Goal: Task Accomplishment & Management: Manage account settings

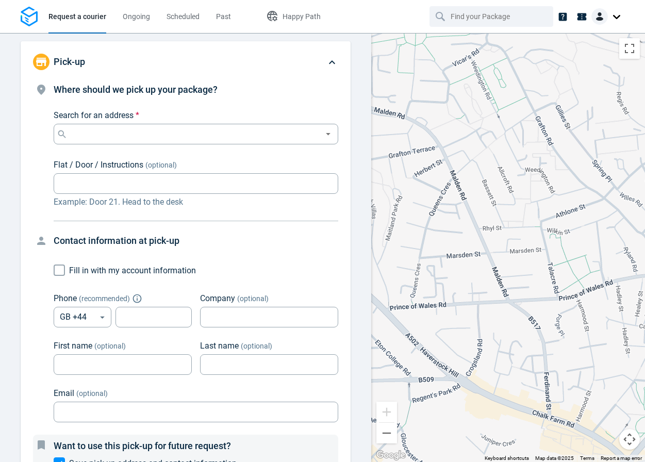
click at [606, 20] on img at bounding box center [599, 16] width 16 height 16
click at [592, 65] on span "Settings" at bounding box center [581, 63] width 26 height 11
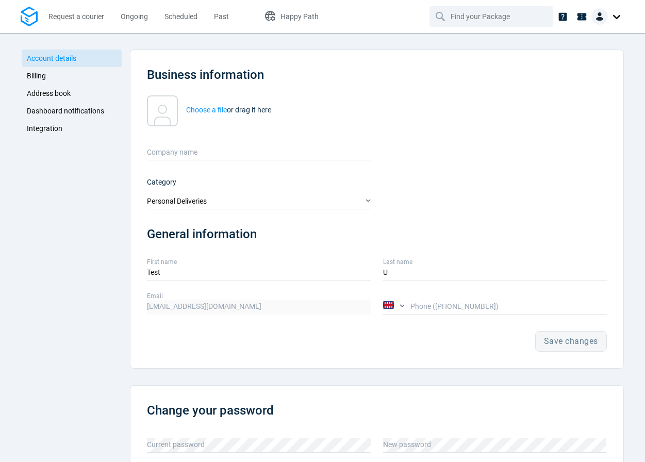
click at [39, 128] on span "Integration" at bounding box center [45, 128] width 36 height 8
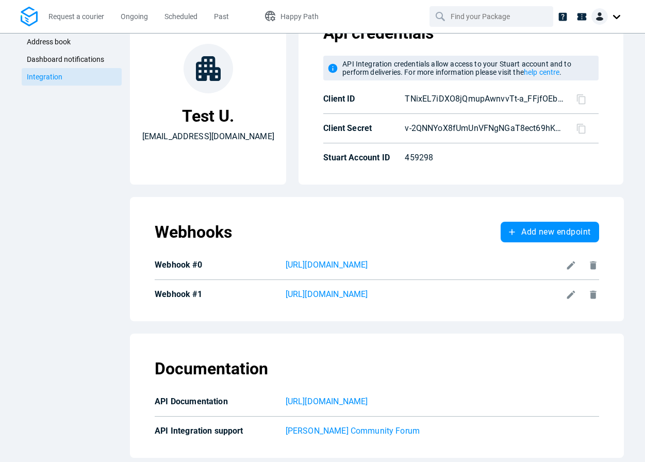
scroll to position [56, 0]
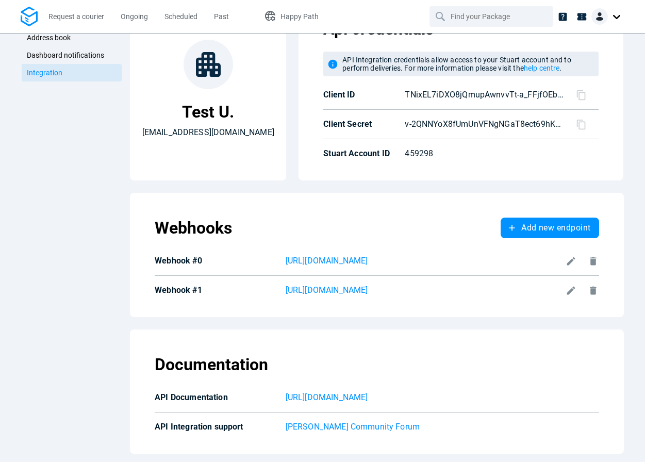
click at [567, 261] on icon at bounding box center [571, 261] width 8 height 8
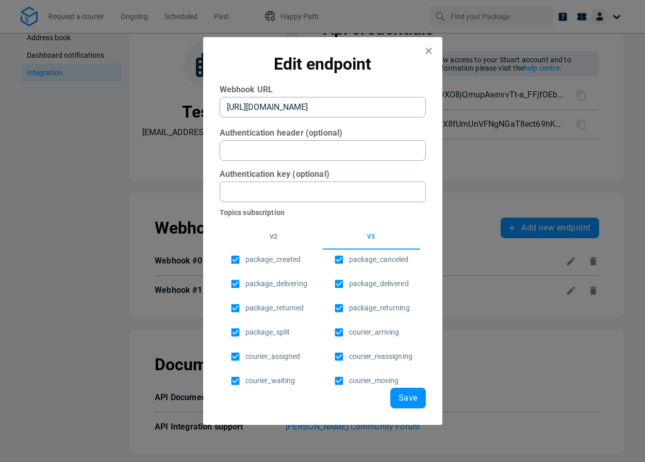
scroll to position [0, 103]
drag, startPoint x: 413, startPoint y: 106, endPoint x: 457, endPoint y: 104, distance: 43.9
click at [457, 104] on div "Edit endpoint Webhook URL [URL][DOMAIN_NAME] ​ Authentication header (optional)…" at bounding box center [322, 231] width 645 height 462
click at [431, 49] on icon "close" at bounding box center [428, 50] width 11 height 11
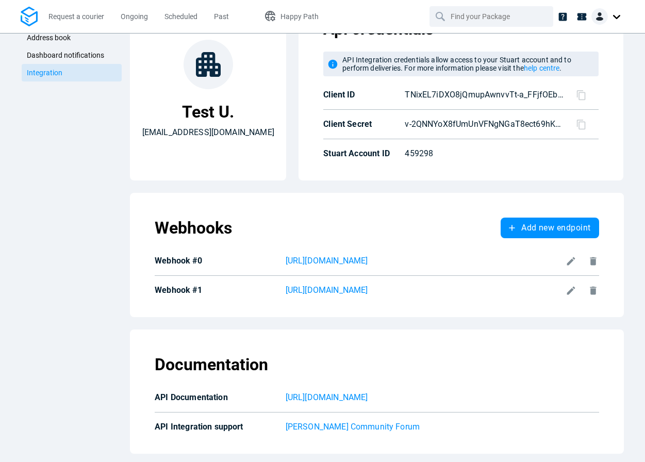
click at [590, 261] on icon at bounding box center [593, 261] width 6 height 8
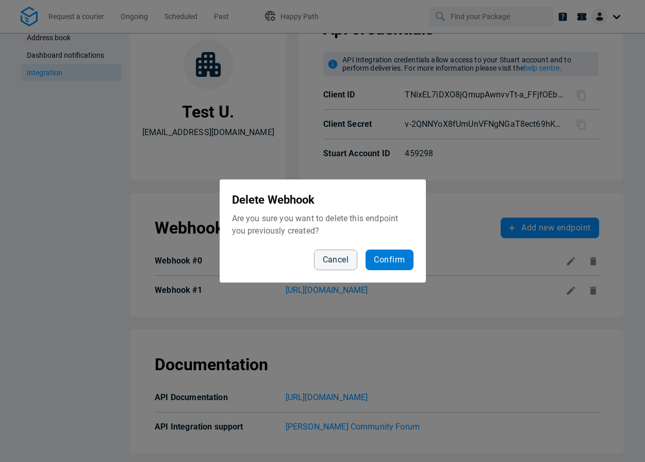
click at [388, 263] on span "Confirm" at bounding box center [389, 260] width 31 height 8
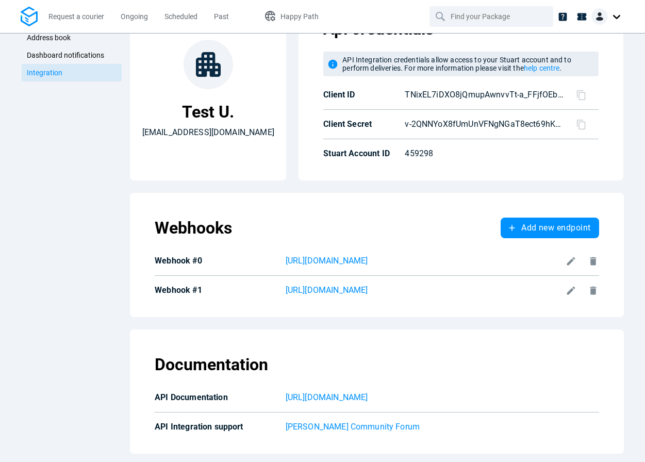
scroll to position [26, 0]
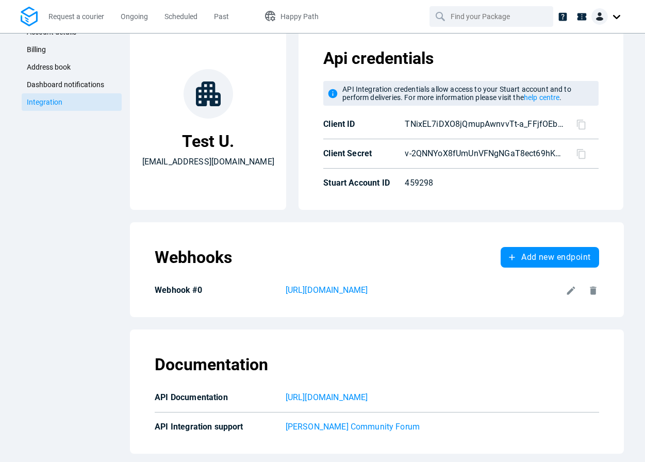
click at [569, 291] on icon at bounding box center [571, 290] width 11 height 11
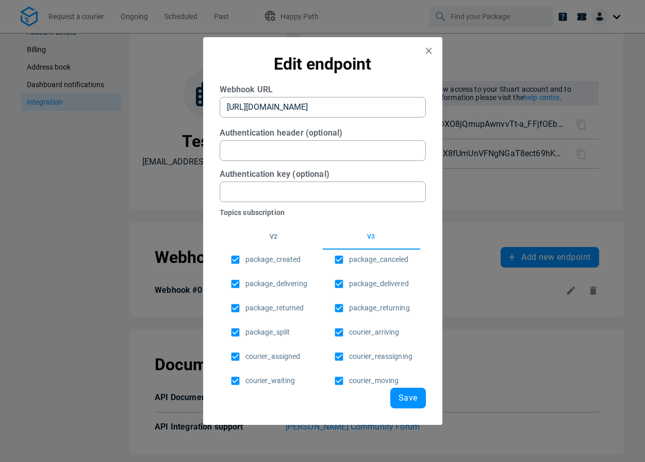
scroll to position [0, 56]
drag, startPoint x: 244, startPoint y: 109, endPoint x: 453, endPoint y: 107, distance: 208.8
click at [453, 107] on div "Edit endpoint Webhook URL [URL][DOMAIN_NAME] ​ Authentication header (optional)…" at bounding box center [322, 231] width 645 height 462
type URL "e"
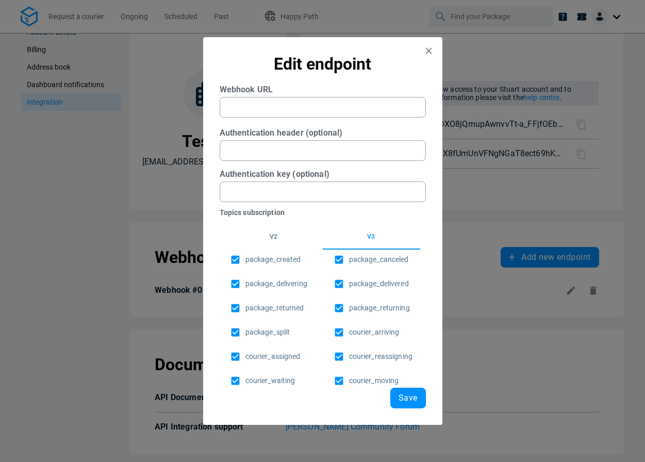
paste URL "[URL][DOMAIN_NAME]"
type URL "[URL][DOMAIN_NAME]"
click at [405, 395] on span "Save" at bounding box center [408, 398] width 19 height 8
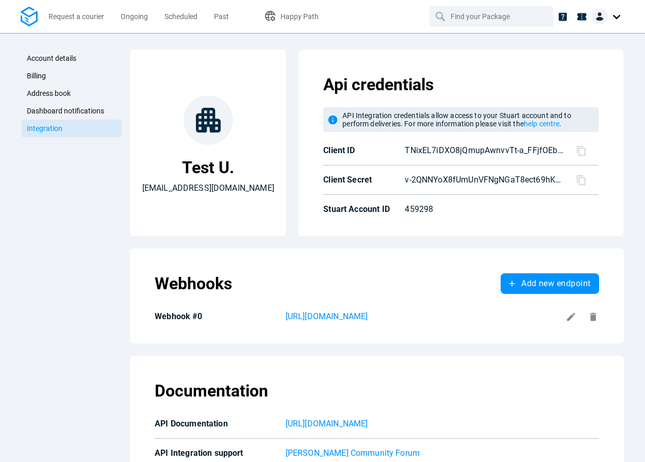
scroll to position [26, 0]
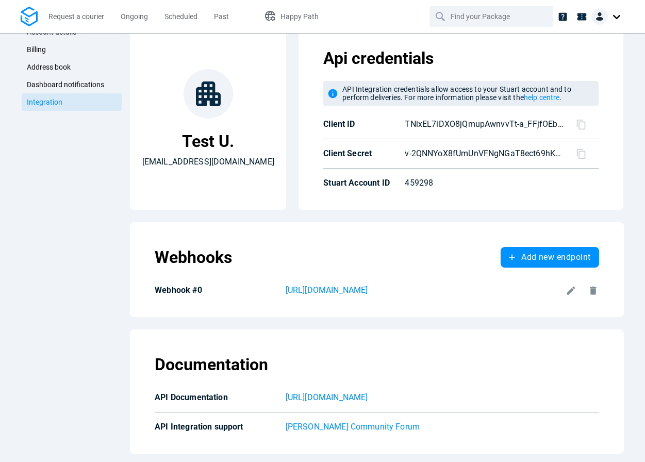
click at [216, 137] on p "Test U." at bounding box center [208, 141] width 52 height 21
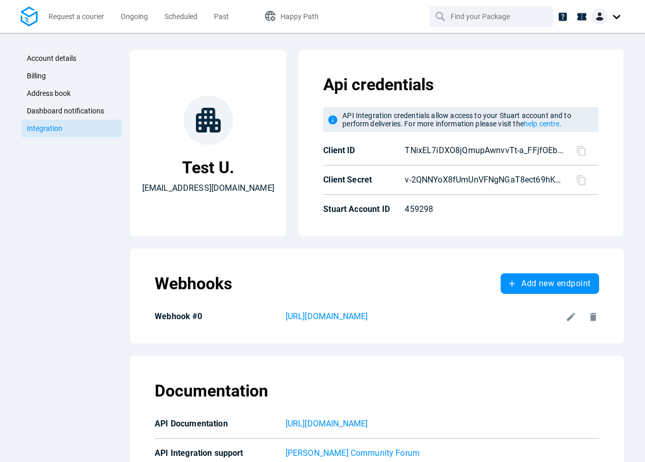
click at [61, 55] on span "Account details" at bounding box center [51, 58] width 49 height 8
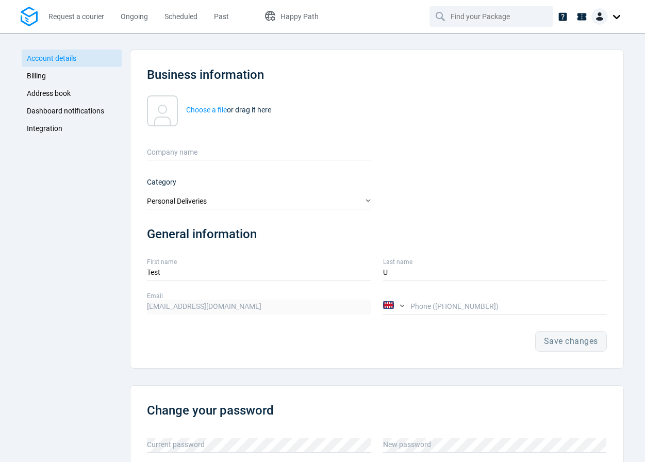
click at [270, 150] on label "Company name" at bounding box center [259, 148] width 224 height 19
click at [270, 150] on input "Company name" at bounding box center [259, 152] width 224 height 15
click at [223, 203] on div "Personal Deliveries" at bounding box center [259, 201] width 224 height 15
click at [200, 216] on link "Business Deliveries" at bounding box center [255, 218] width 220 height 15
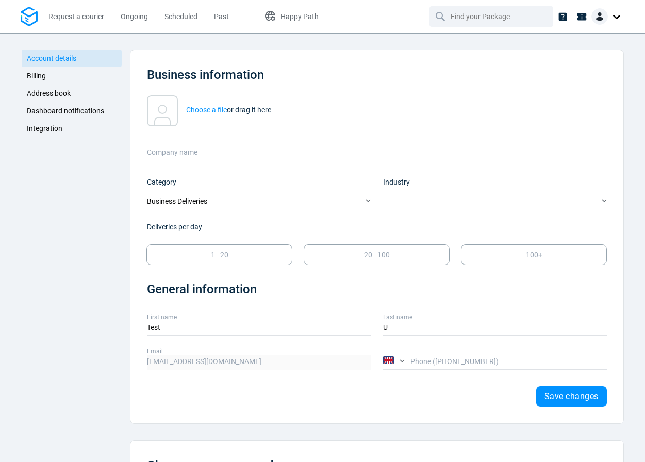
click at [470, 200] on div "​" at bounding box center [495, 201] width 224 height 15
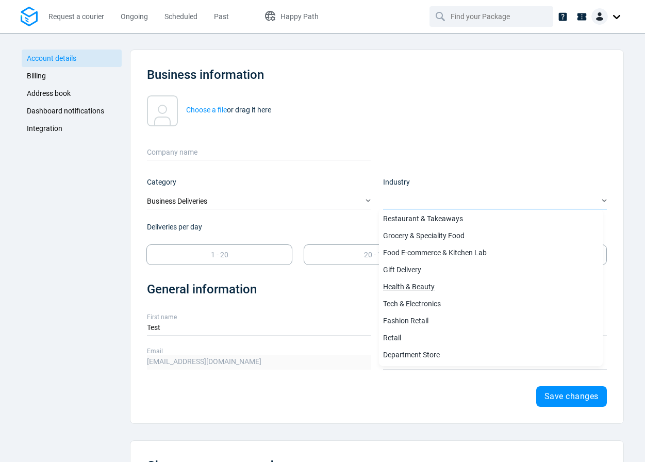
scroll to position [32, 0]
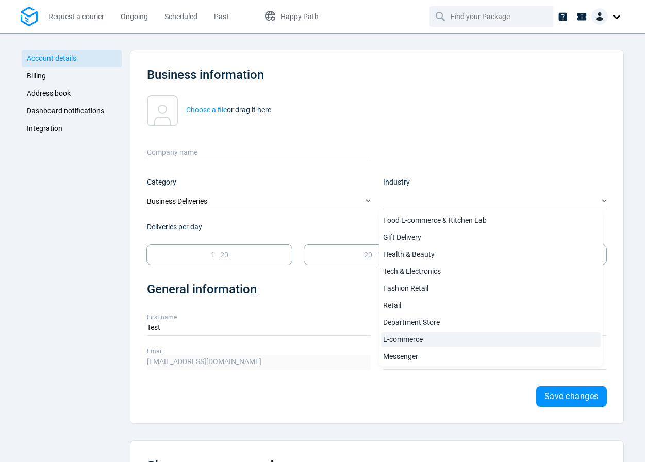
click at [417, 338] on link "E-commerce" at bounding box center [491, 339] width 220 height 15
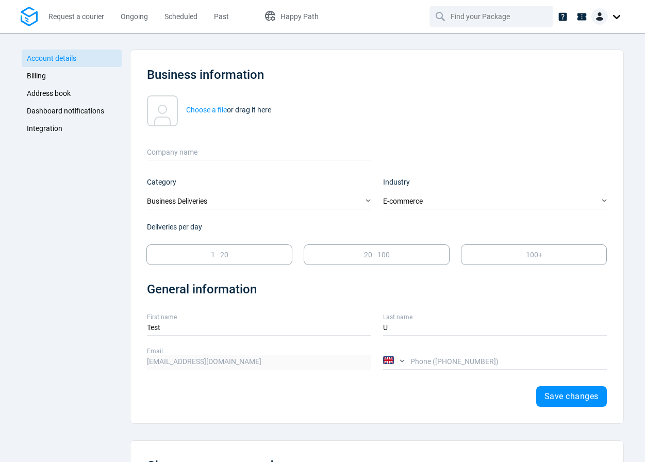
click at [409, 129] on div "Choose a file or drag it here Company name" at bounding box center [371, 121] width 472 height 77
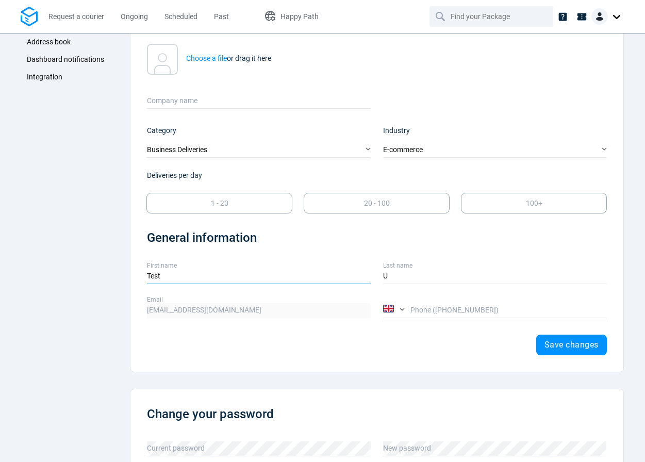
click at [169, 281] on input "Test" at bounding box center [259, 276] width 224 height 15
drag, startPoint x: 192, startPoint y: 277, endPoint x: 116, endPoint y: 280, distance: 76.4
click at [116, 280] on div "Account details Billing Address book Dashboard notifications Integration Busine…" at bounding box center [323, 257] width 602 height 553
type input "Street"
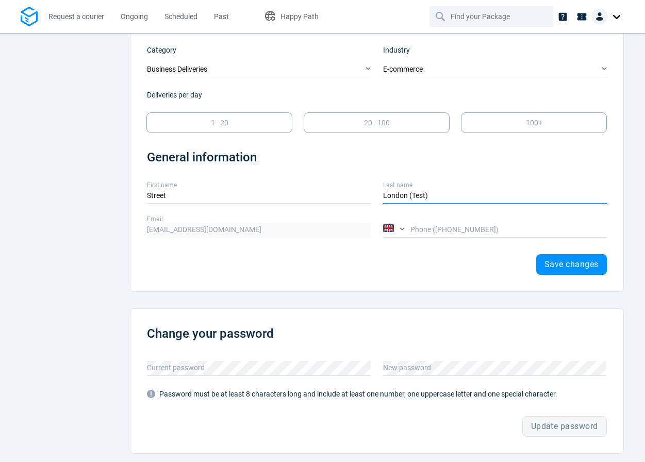
scroll to position [0, 0]
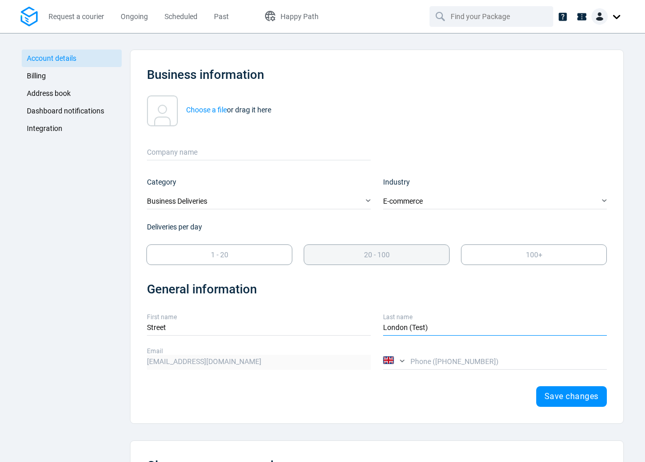
type input "London (Test)"
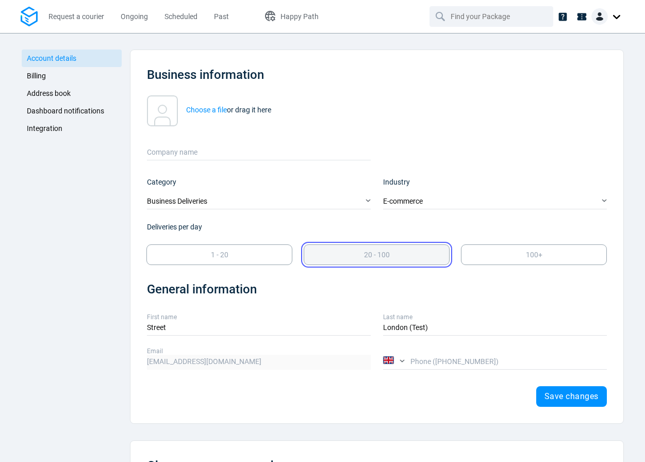
click at [369, 260] on p "20 - 100" at bounding box center [377, 255] width 26 height 11
click at [433, 305] on div "London (Test) Last name" at bounding box center [489, 319] width 236 height 34
click at [524, 317] on label "Last name" at bounding box center [495, 316] width 224 height 9
click at [524, 321] on input "London (Test)" at bounding box center [495, 328] width 224 height 15
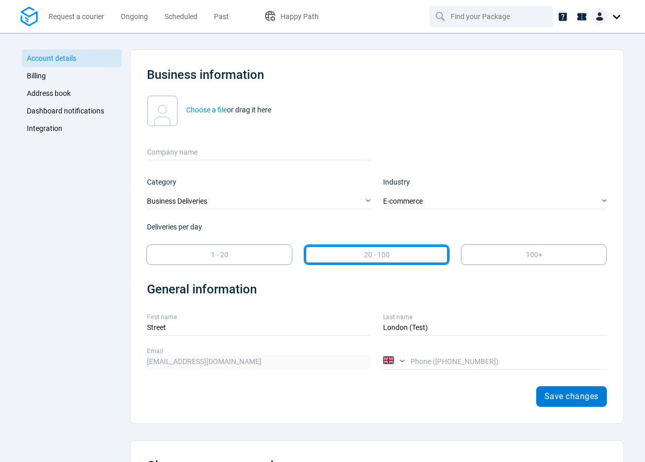
click at [565, 392] on span "Save changes" at bounding box center [571, 396] width 54 height 8
click at [179, 154] on label "Company name" at bounding box center [259, 148] width 224 height 19
click at [179, 154] on input "Company name" at bounding box center [259, 152] width 224 height 15
type input "Street [GEOGRAPHIC_DATA] - Sandbox"
click at [567, 401] on button "Save changes" at bounding box center [571, 396] width 71 height 21
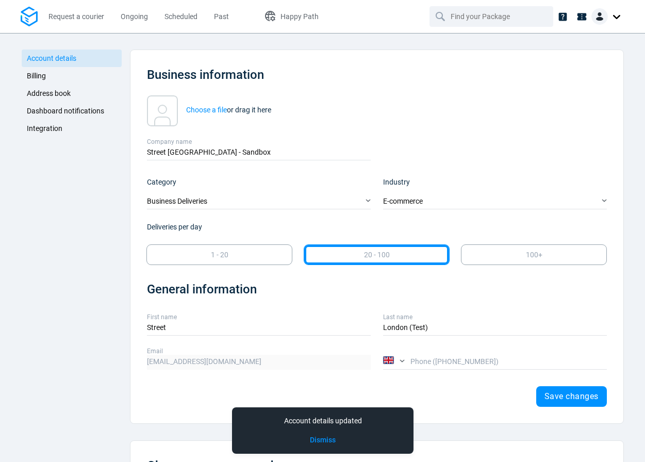
click at [615, 14] on div at bounding box center [607, 16] width 33 height 16
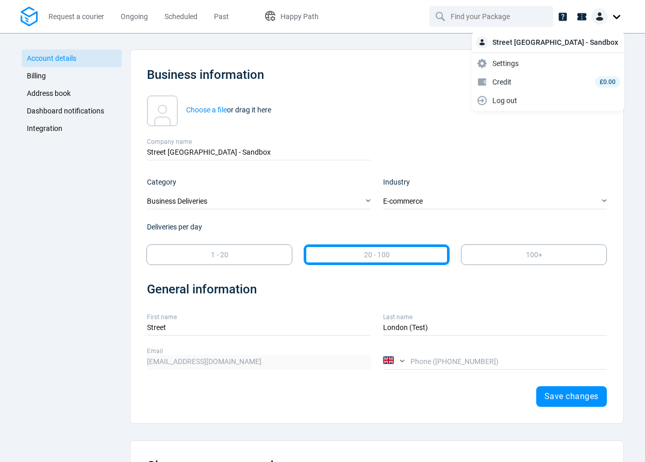
click at [359, 97] on div "Choose a file or drag it here" at bounding box center [376, 110] width 459 height 31
click at [357, 94] on div "Choose a file or drag it here" at bounding box center [371, 104] width 472 height 43
click at [65, 111] on span "Dashboard notifications" at bounding box center [65, 111] width 77 height 8
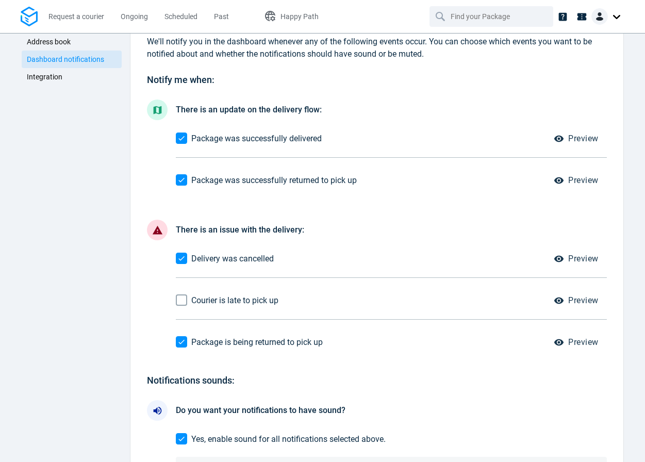
scroll to position [154, 0]
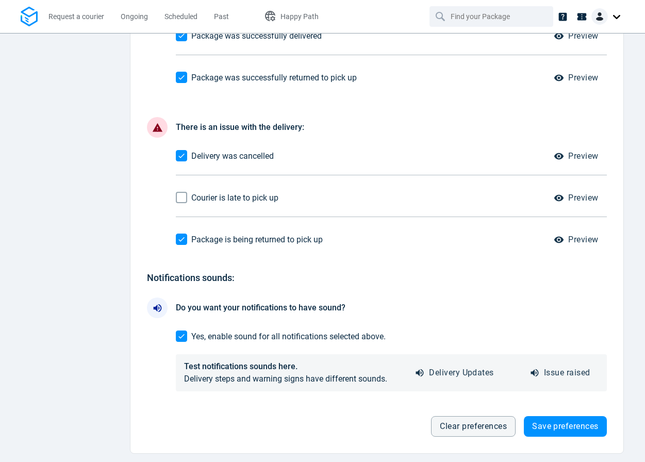
click at [179, 201] on input "Courier is late to pick up" at bounding box center [182, 198] width 20 height 20
click at [562, 426] on span "Save preferences" at bounding box center [565, 426] width 66 height 8
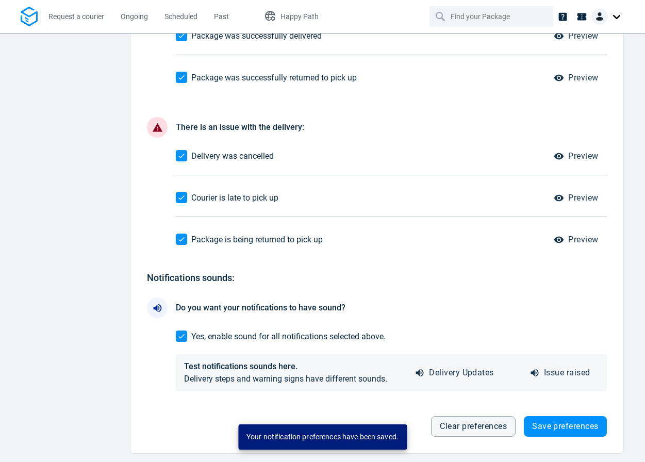
scroll to position [0, 0]
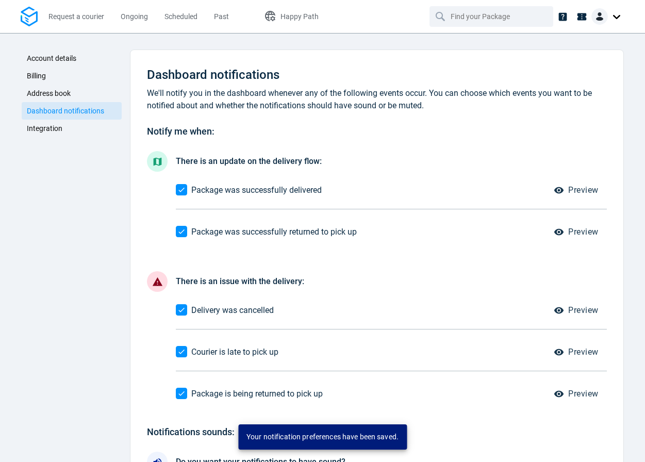
click at [40, 129] on span "Integration" at bounding box center [45, 128] width 36 height 8
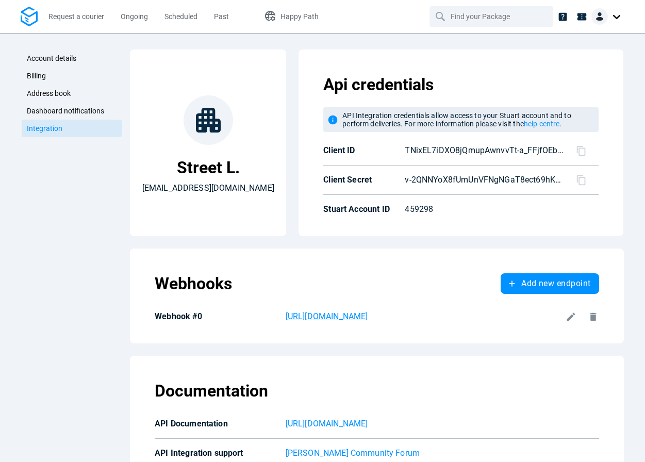
click at [460, 320] on p "[URL][DOMAIN_NAME]" at bounding box center [424, 316] width 276 height 12
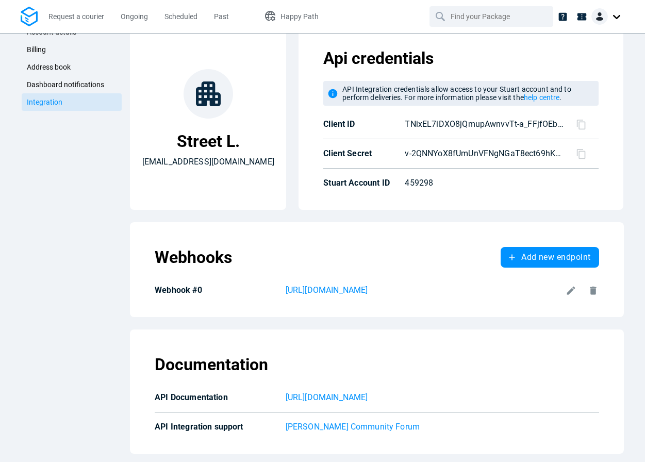
click at [569, 290] on icon at bounding box center [571, 290] width 8 height 8
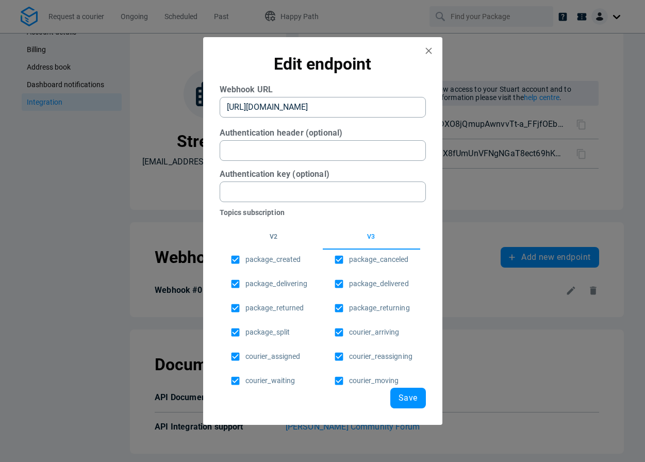
click at [260, 240] on button "v2" at bounding box center [273, 237] width 97 height 25
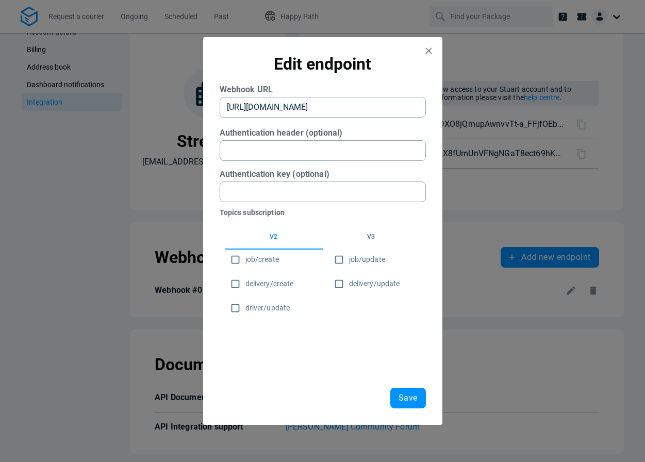
click at [364, 245] on button "v3" at bounding box center [371, 237] width 97 height 25
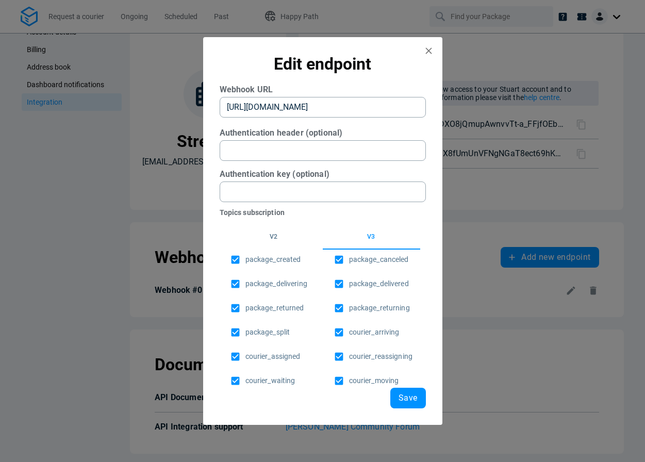
click at [282, 241] on button "v2" at bounding box center [273, 237] width 97 height 25
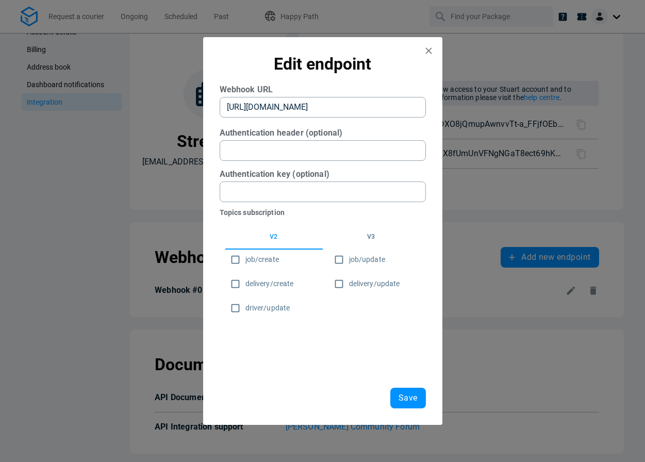
click at [367, 238] on button "v3" at bounding box center [371, 237] width 97 height 25
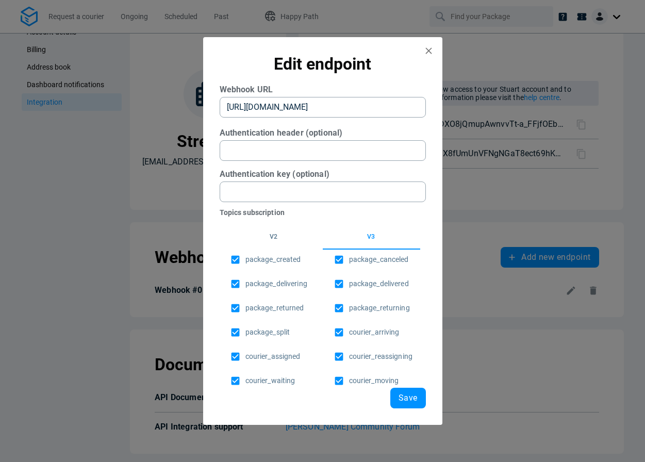
click at [273, 244] on button "v2" at bounding box center [273, 237] width 97 height 25
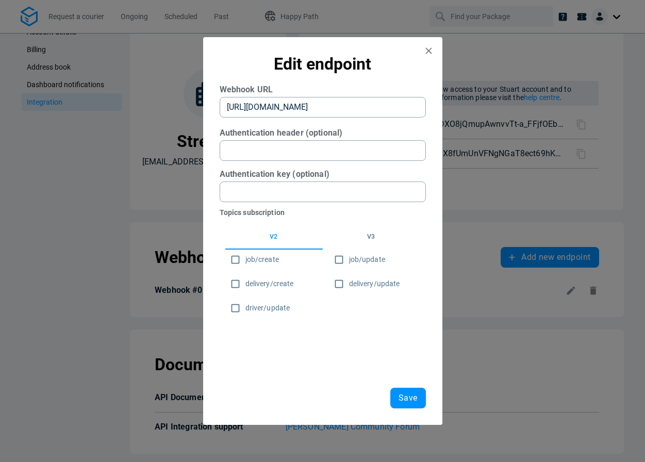
click at [367, 237] on button "v3" at bounding box center [371, 237] width 97 height 25
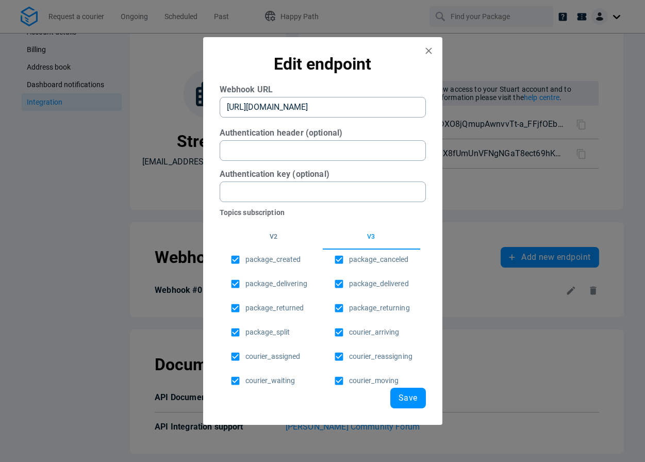
click at [278, 238] on button "v2" at bounding box center [273, 237] width 97 height 25
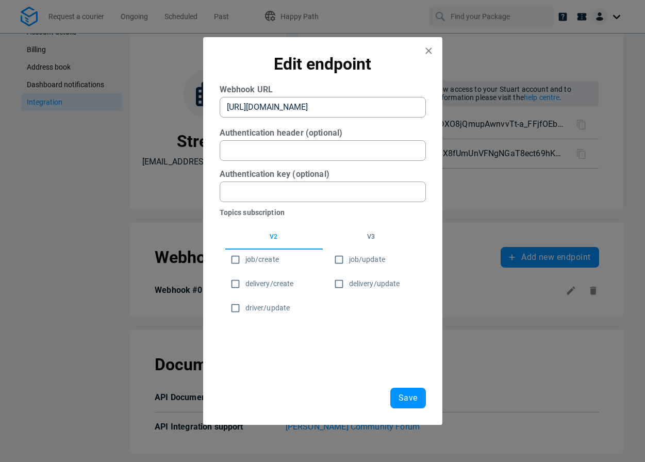
click at [370, 237] on button "v3" at bounding box center [371, 237] width 97 height 25
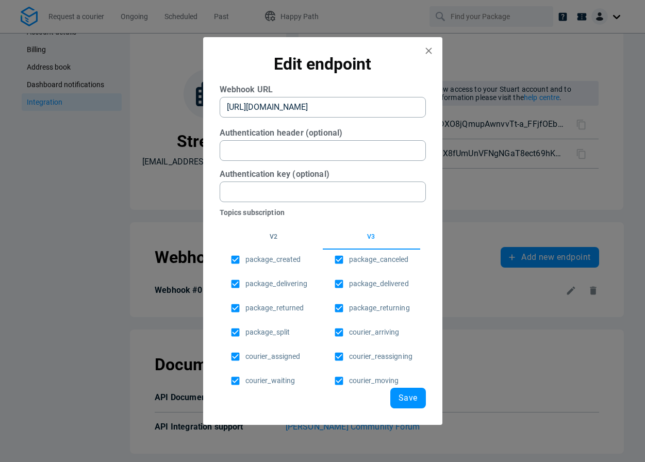
click at [272, 236] on button "v2" at bounding box center [273, 237] width 97 height 25
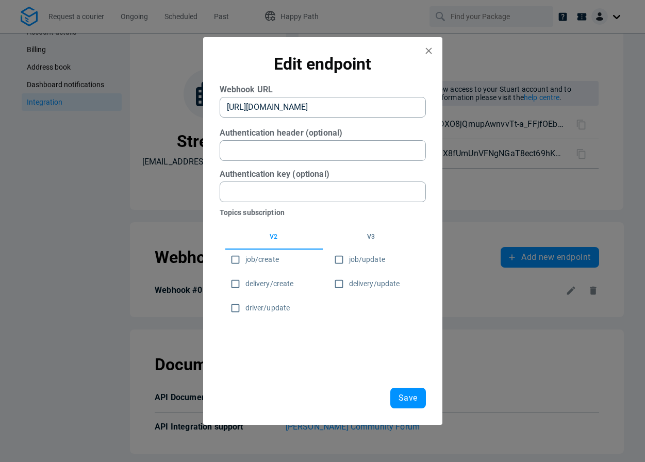
click at [370, 237] on button "v3" at bounding box center [371, 237] width 97 height 25
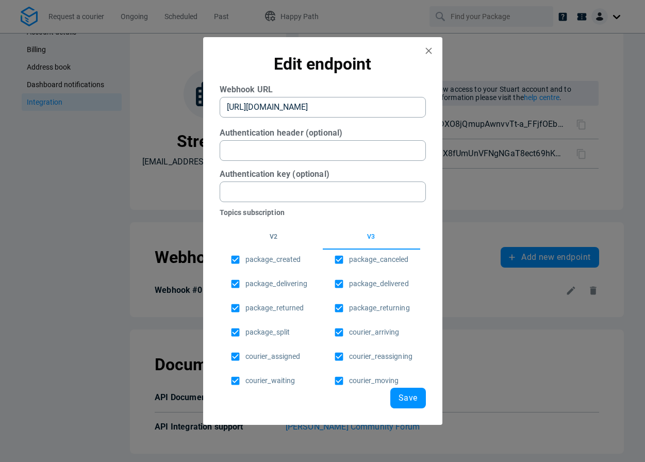
click at [277, 240] on button "v2" at bounding box center [273, 237] width 97 height 25
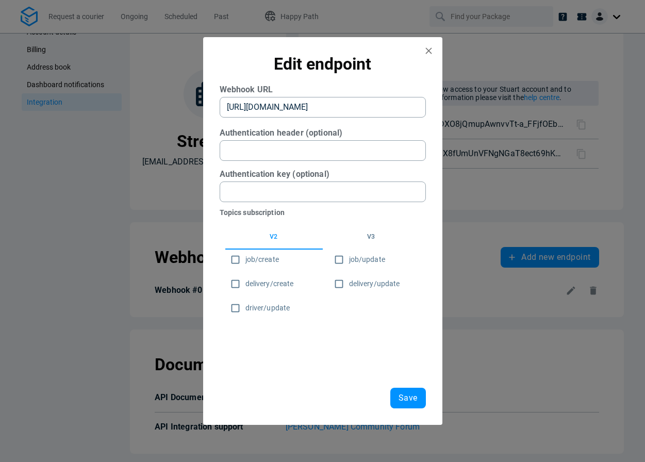
click at [234, 259] on input "job/create" at bounding box center [235, 260] width 20 height 20
checkbox input "true"
click at [235, 286] on input "delivery/create" at bounding box center [235, 284] width 20 height 20
checkbox input "true"
drag, startPoint x: 237, startPoint y: 308, endPoint x: 251, endPoint y: 304, distance: 14.4
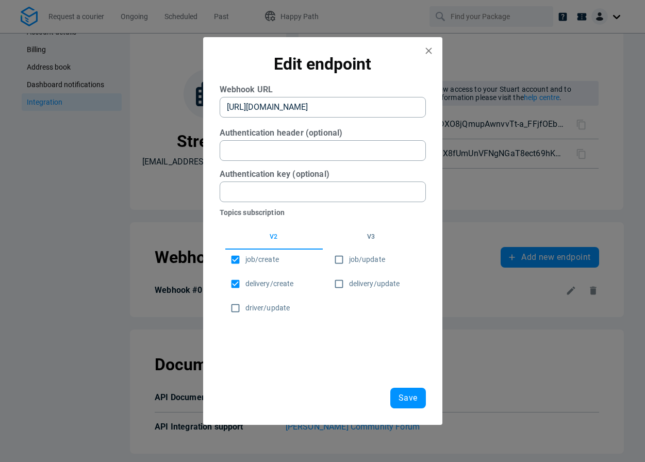
click at [237, 308] on input "driver/update" at bounding box center [235, 308] width 20 height 20
checkbox input "true"
click at [340, 260] on input "job/update" at bounding box center [339, 260] width 20 height 20
checkbox input "true"
click at [338, 286] on input "delivery/update" at bounding box center [339, 284] width 20 height 20
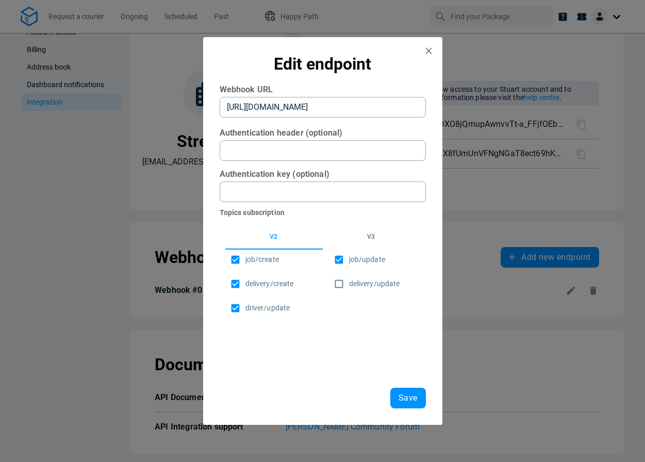
checkbox input "true"
click at [368, 238] on button "v3" at bounding box center [371, 237] width 97 height 25
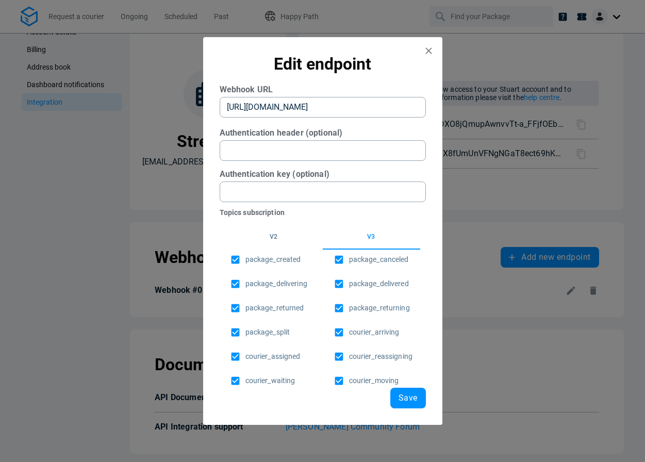
click at [277, 237] on button "v2" at bounding box center [273, 237] width 97 height 25
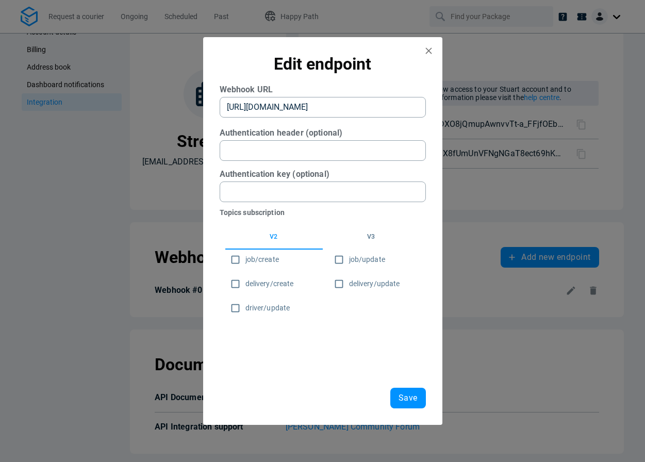
click at [236, 260] on input "job/create" at bounding box center [235, 260] width 20 height 20
checkbox input "true"
click at [243, 287] on input "delivery/create" at bounding box center [235, 284] width 20 height 20
checkbox input "true"
click at [238, 310] on input "driver/update" at bounding box center [235, 308] width 20 height 20
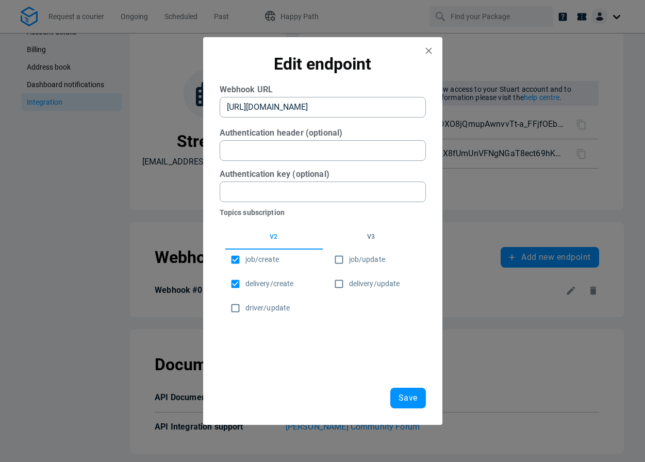
checkbox input "true"
click at [336, 261] on input "job/update" at bounding box center [339, 260] width 20 height 20
checkbox input "true"
click at [337, 285] on input "delivery/update" at bounding box center [339, 284] width 20 height 20
checkbox input "true"
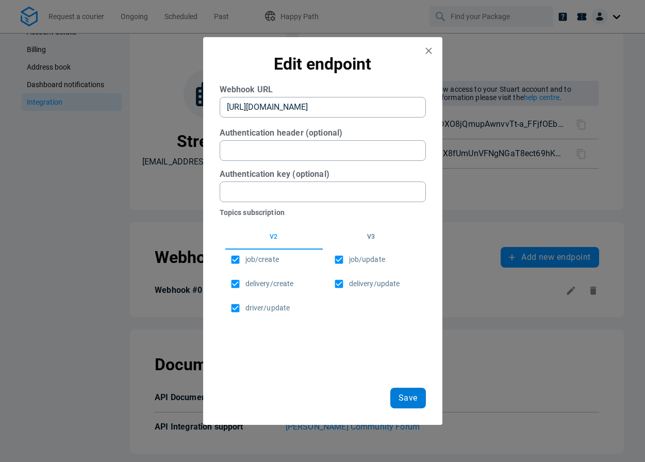
click at [407, 395] on span "Save" at bounding box center [408, 398] width 19 height 8
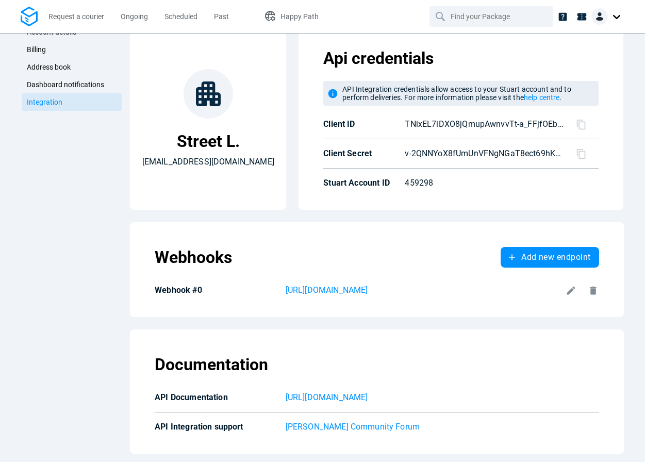
click at [566, 295] on icon at bounding box center [571, 290] width 11 height 11
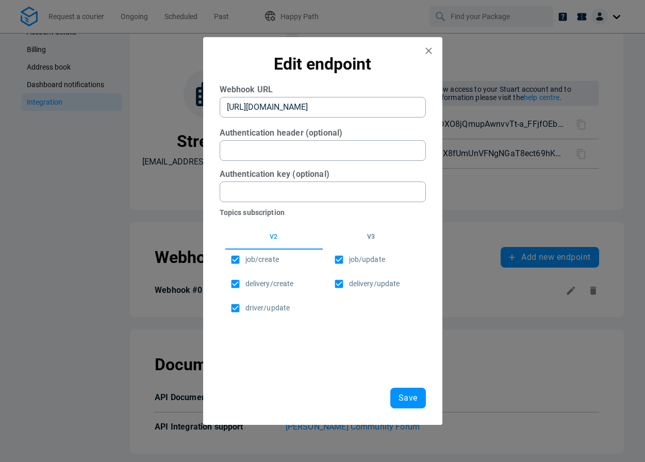
click at [372, 236] on button "v3" at bounding box center [371, 237] width 97 height 25
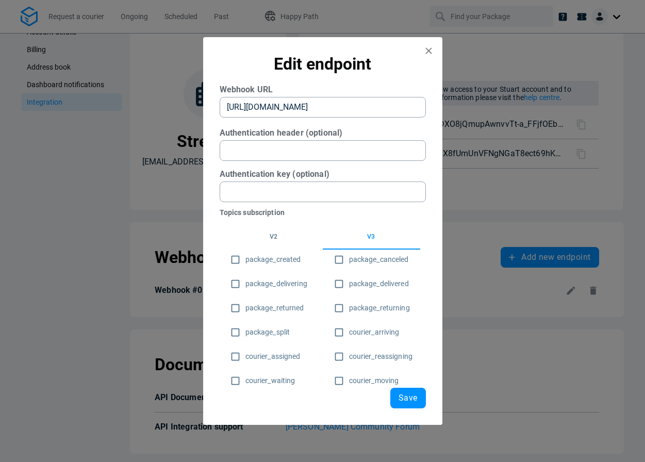
click at [273, 239] on button "v2" at bounding box center [273, 237] width 97 height 25
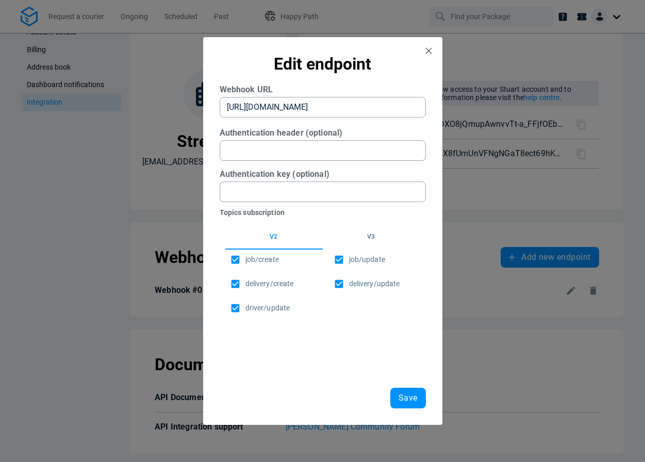
click at [368, 237] on button "v3" at bounding box center [371, 237] width 97 height 25
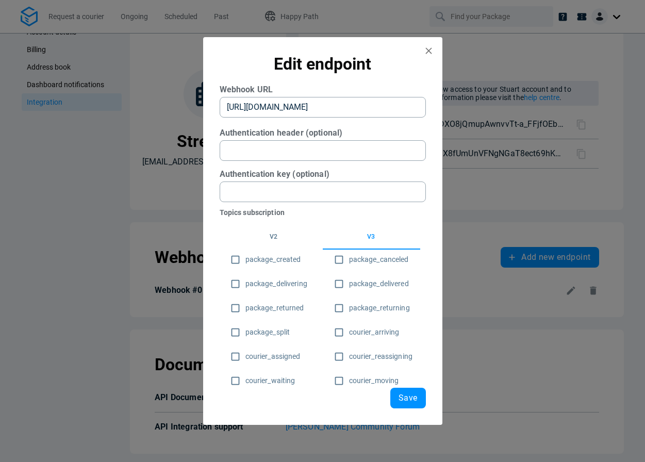
click at [237, 261] on input "package_created" at bounding box center [235, 260] width 20 height 20
checkbox input "true"
drag, startPoint x: 240, startPoint y: 281, endPoint x: 240, endPoint y: 293, distance: 12.4
click at [240, 282] on input "package_delivering" at bounding box center [235, 284] width 20 height 20
checkbox input "true"
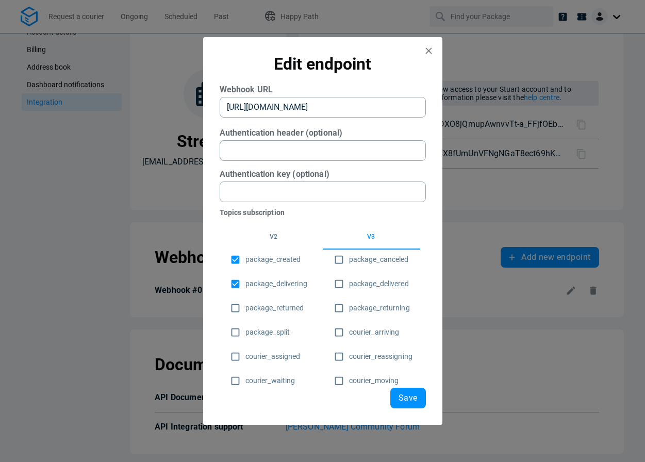
click at [237, 310] on input "package_returned" at bounding box center [235, 308] width 20 height 20
checkbox input "true"
click at [235, 334] on input "package_split" at bounding box center [235, 332] width 20 height 20
checkbox input "true"
click at [241, 356] on input "courier_assigned" at bounding box center [235, 356] width 20 height 20
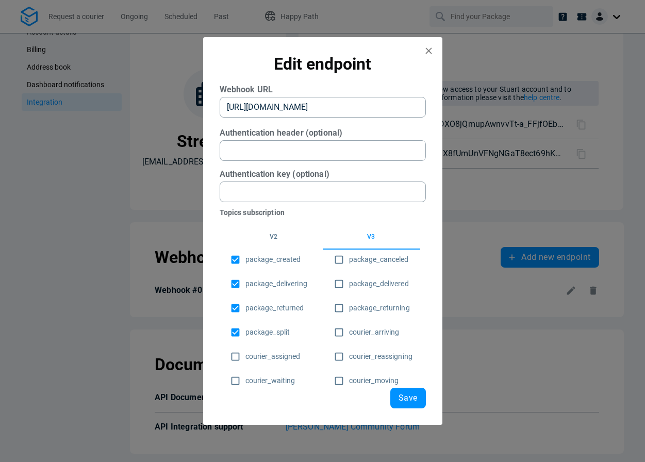
checkbox input "true"
click at [235, 380] on input "courier_waiting" at bounding box center [235, 381] width 20 height 20
checkbox input "true"
click at [336, 381] on input "courier_moving" at bounding box center [339, 381] width 20 height 20
checkbox input "true"
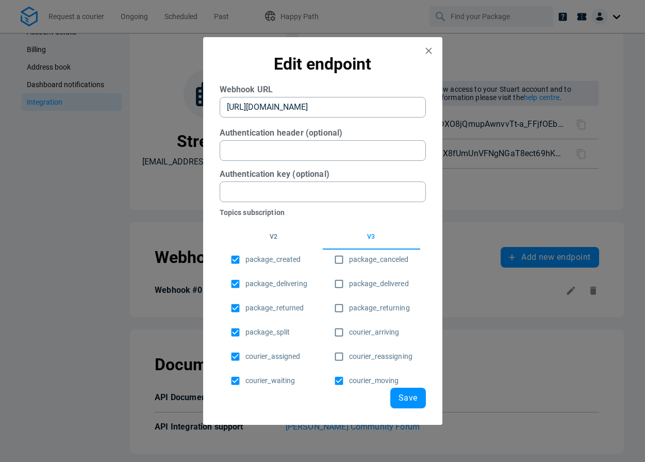
click at [337, 355] on input "courier_reassigning" at bounding box center [339, 356] width 20 height 20
checkbox input "true"
click at [339, 334] on input "courier_arriving" at bounding box center [339, 332] width 20 height 20
checkbox input "true"
click at [339, 312] on input "package_returning" at bounding box center [339, 308] width 20 height 20
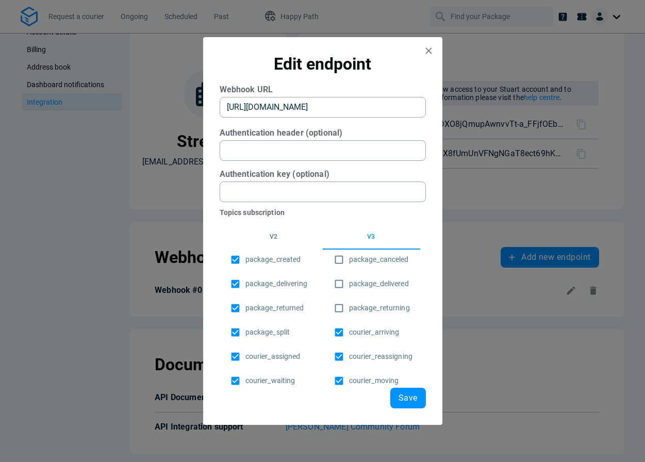
checkbox input "true"
click at [338, 284] on input "package_delivered" at bounding box center [339, 284] width 20 height 20
checkbox input "true"
click at [340, 257] on input "package_canceled" at bounding box center [339, 260] width 20 height 20
checkbox input "true"
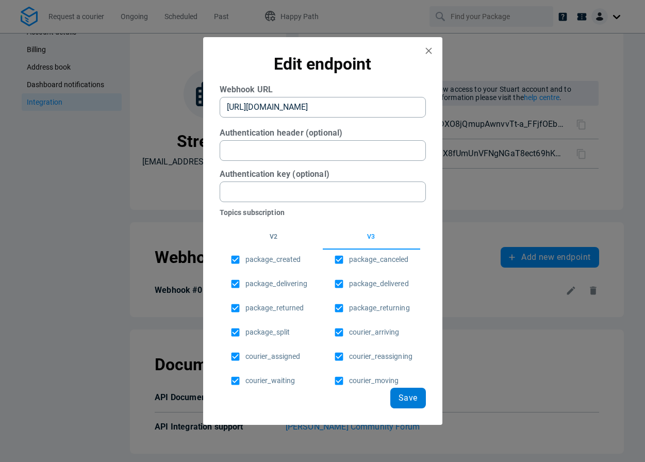
click at [408, 397] on span "Save" at bounding box center [408, 398] width 19 height 8
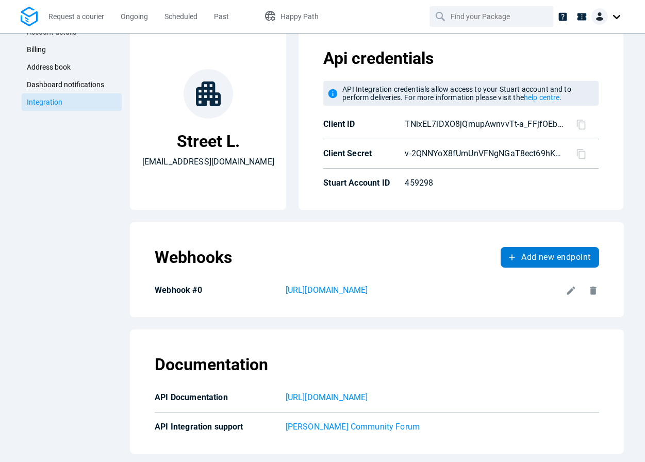
click at [521, 259] on span "Add new endpoint" at bounding box center [555, 257] width 69 height 8
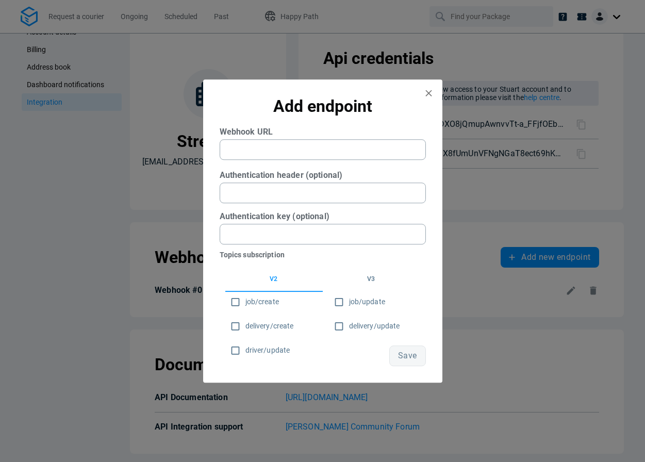
paste URL "https://672a0d4511bf.ngrok-free.app/api/v1/retailer/stuart/webhook/status-update"
type URL "https://672a0d4511bf.ngrok-free.app/api/v1/retailer/stuart/webhook/status-update"
click at [369, 279] on button "v3" at bounding box center [371, 279] width 97 height 25
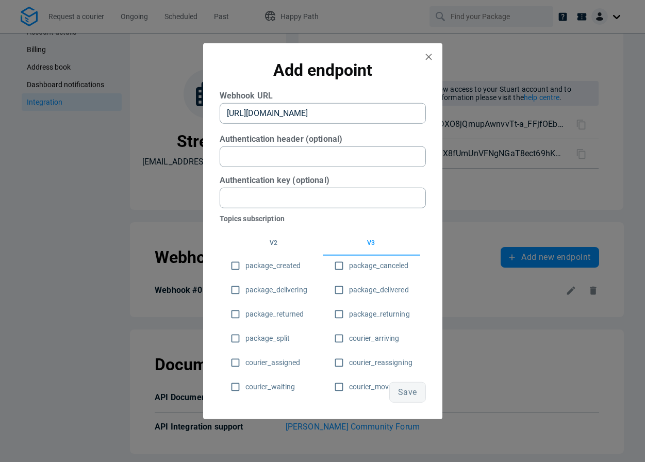
click at [235, 268] on input "package_created" at bounding box center [235, 265] width 20 height 20
checkbox input "true"
click at [237, 288] on input "package_delivering" at bounding box center [235, 289] width 20 height 20
checkbox input "true"
drag, startPoint x: 240, startPoint y: 311, endPoint x: 237, endPoint y: 329, distance: 18.3
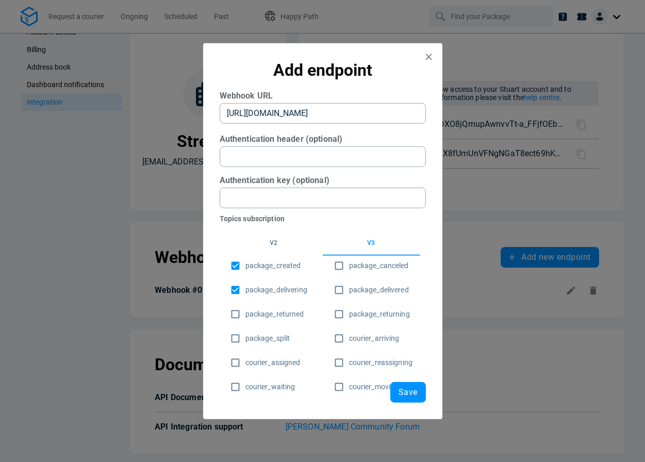
click at [240, 311] on input "package_returned" at bounding box center [235, 314] width 20 height 20
checkbox input "true"
click at [236, 336] on input "package_split" at bounding box center [235, 338] width 20 height 20
checkbox input "true"
click at [237, 366] on input "courier_assigned" at bounding box center [235, 362] width 20 height 20
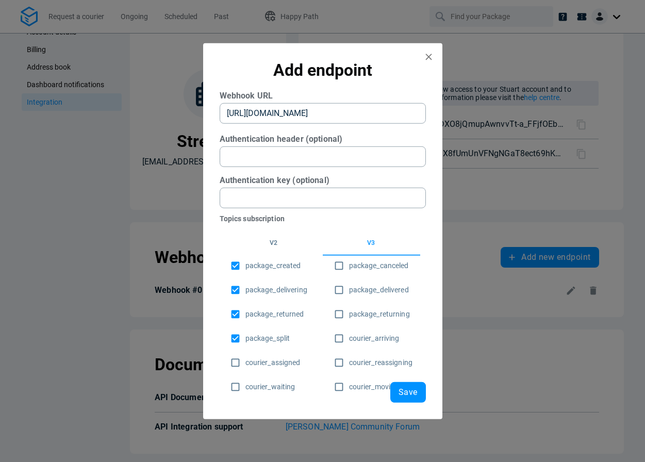
checkbox input "true"
drag, startPoint x: 237, startPoint y: 389, endPoint x: 316, endPoint y: 391, distance: 79.4
click at [237, 389] on input "courier_waiting" at bounding box center [235, 386] width 20 height 20
checkbox input "true"
click at [337, 386] on input "courier_moving" at bounding box center [339, 386] width 20 height 20
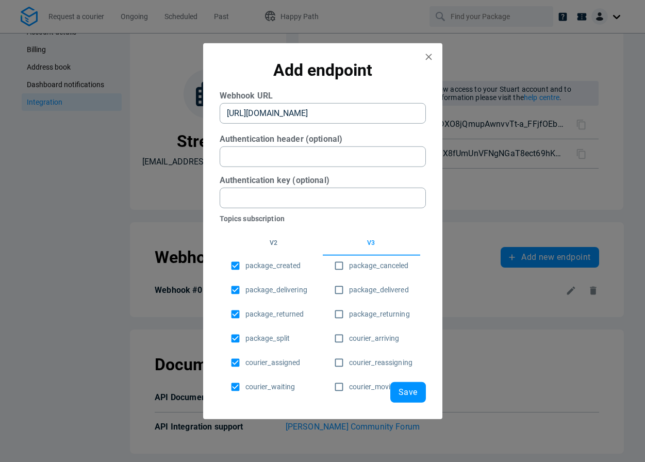
checkbox input "true"
drag, startPoint x: 339, startPoint y: 365, endPoint x: 338, endPoint y: 334, distance: 31.0
click at [339, 358] on input "courier_reassigning" at bounding box center [339, 362] width 20 height 20
checkbox input "true"
click at [338, 335] on input "courier_arriving" at bounding box center [339, 338] width 20 height 20
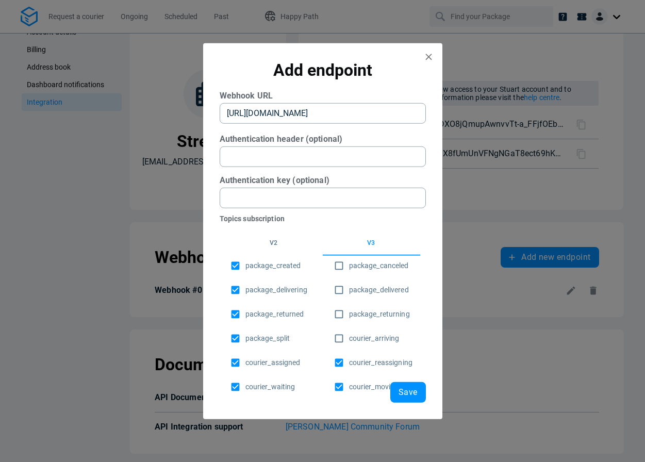
checkbox input "true"
drag, startPoint x: 337, startPoint y: 313, endPoint x: 338, endPoint y: 296, distance: 17.0
click at [337, 312] on input "package_returning" at bounding box center [339, 314] width 20 height 20
checkbox input "true"
click at [337, 289] on input "package_delivered" at bounding box center [339, 289] width 20 height 20
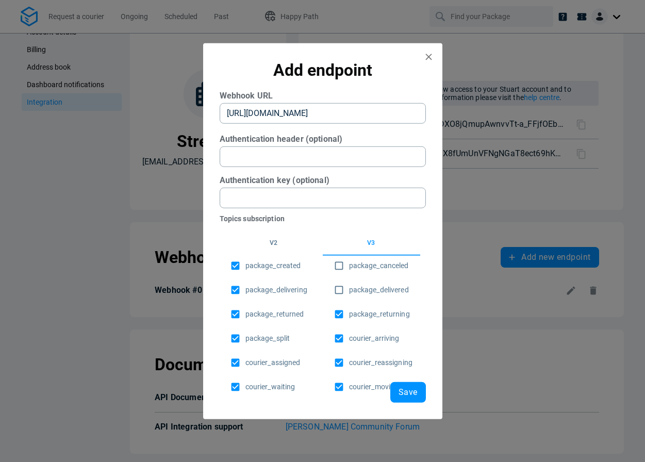
checkbox input "true"
click at [340, 268] on input "package_canceled" at bounding box center [339, 265] width 20 height 20
checkbox input "true"
click at [411, 393] on span "Save" at bounding box center [408, 392] width 19 height 8
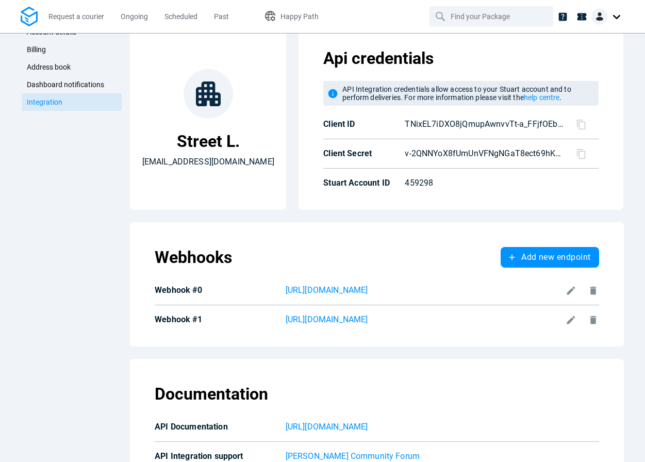
click at [567, 291] on icon at bounding box center [571, 290] width 8 height 8
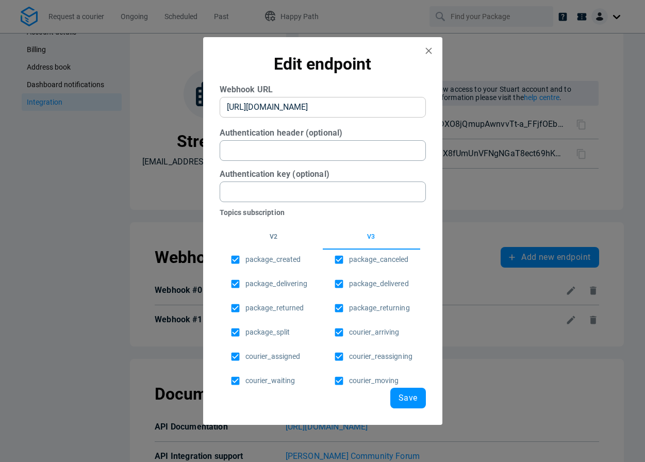
click at [366, 106] on URL "https://672a0d4511bf.ngrok-free.app/api/v1/retailer/stuart/webhook/status-update" at bounding box center [323, 107] width 206 height 21
type URL "https://672a0d4511bf.ngrok-free.app/v1/retailer/stuart/webhook/status-update"
click at [415, 401] on span "Save" at bounding box center [408, 398] width 19 height 8
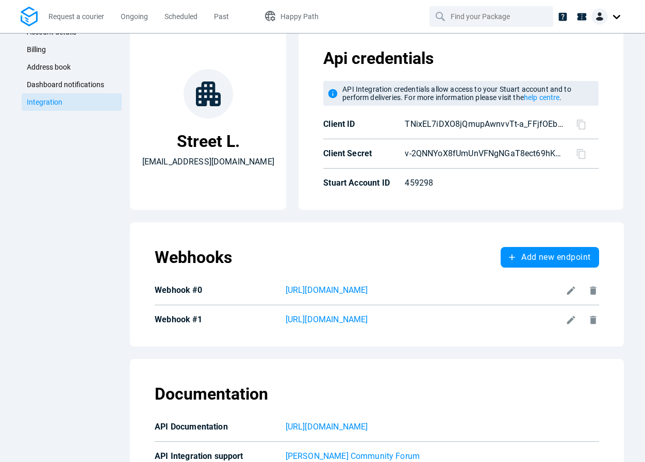
click at [567, 319] on icon at bounding box center [571, 320] width 8 height 8
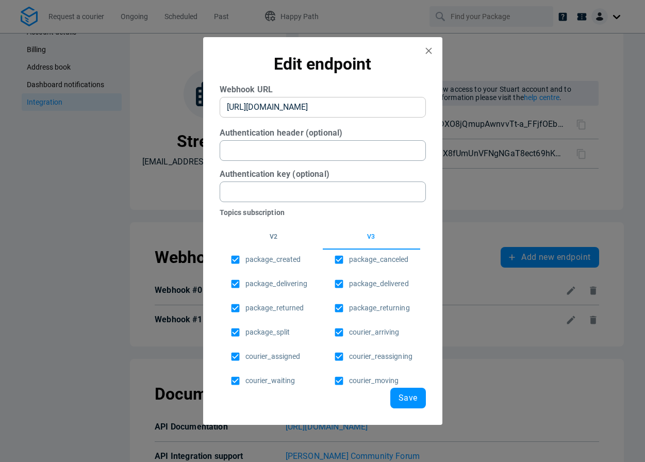
click at [319, 107] on URL "[URL][DOMAIN_NAME]" at bounding box center [323, 107] width 206 height 21
type URL "https://streetadmin.tech/v1/retailer/stuart/webhook/status-update"
click at [415, 394] on span "Save" at bounding box center [408, 398] width 19 height 8
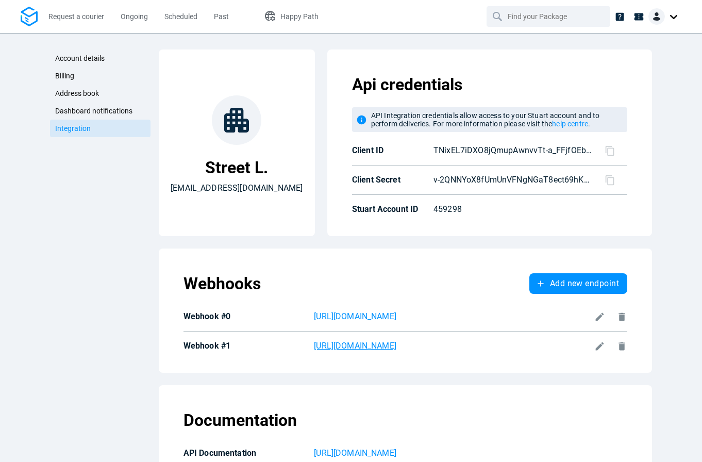
click at [399, 345] on p "https://streetadmin.tech/v1/retailer/stuart/webhook/status-update" at bounding box center [452, 346] width 276 height 12
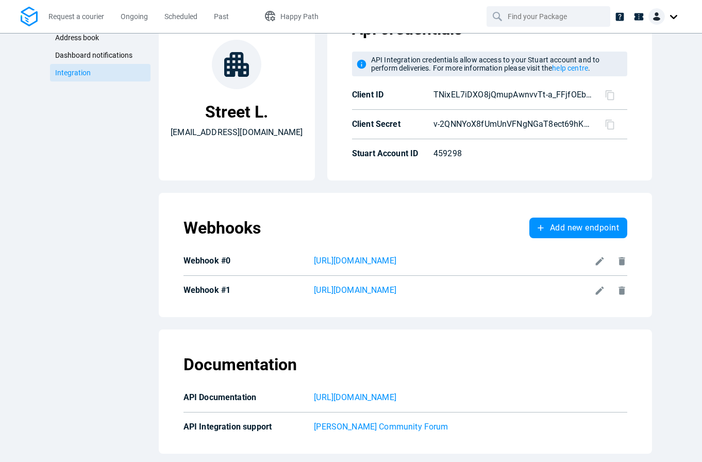
click at [597, 288] on icon at bounding box center [600, 290] width 8 height 8
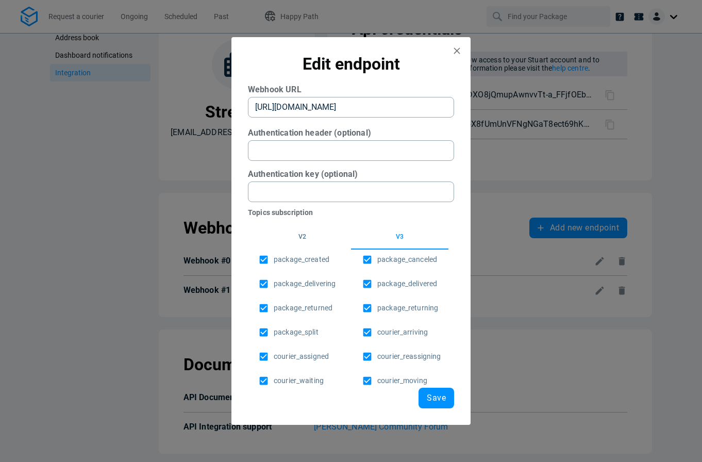
click at [309, 238] on button "v2" at bounding box center [302, 237] width 97 height 25
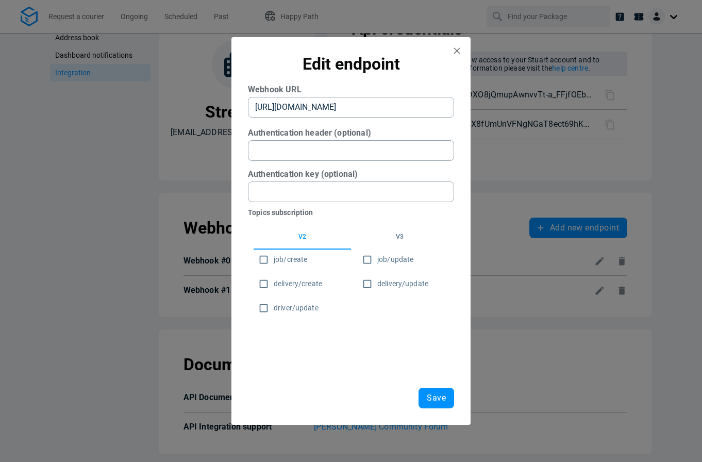
click at [395, 236] on button "v3" at bounding box center [399, 237] width 97 height 25
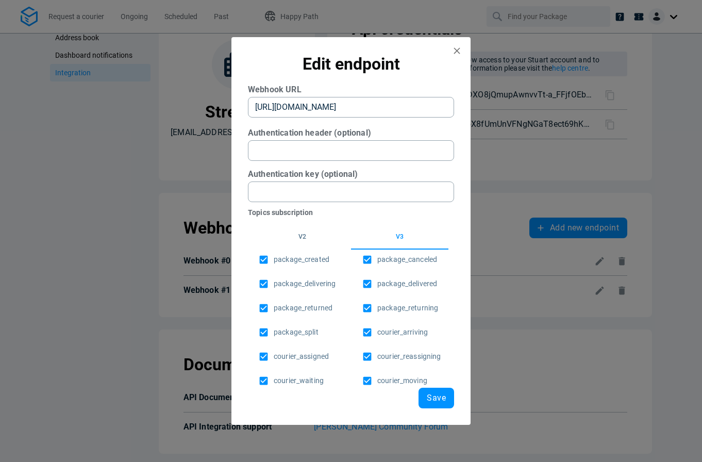
click at [457, 49] on icon "close" at bounding box center [457, 50] width 11 height 11
